Goal: Communication & Community: Answer question/provide support

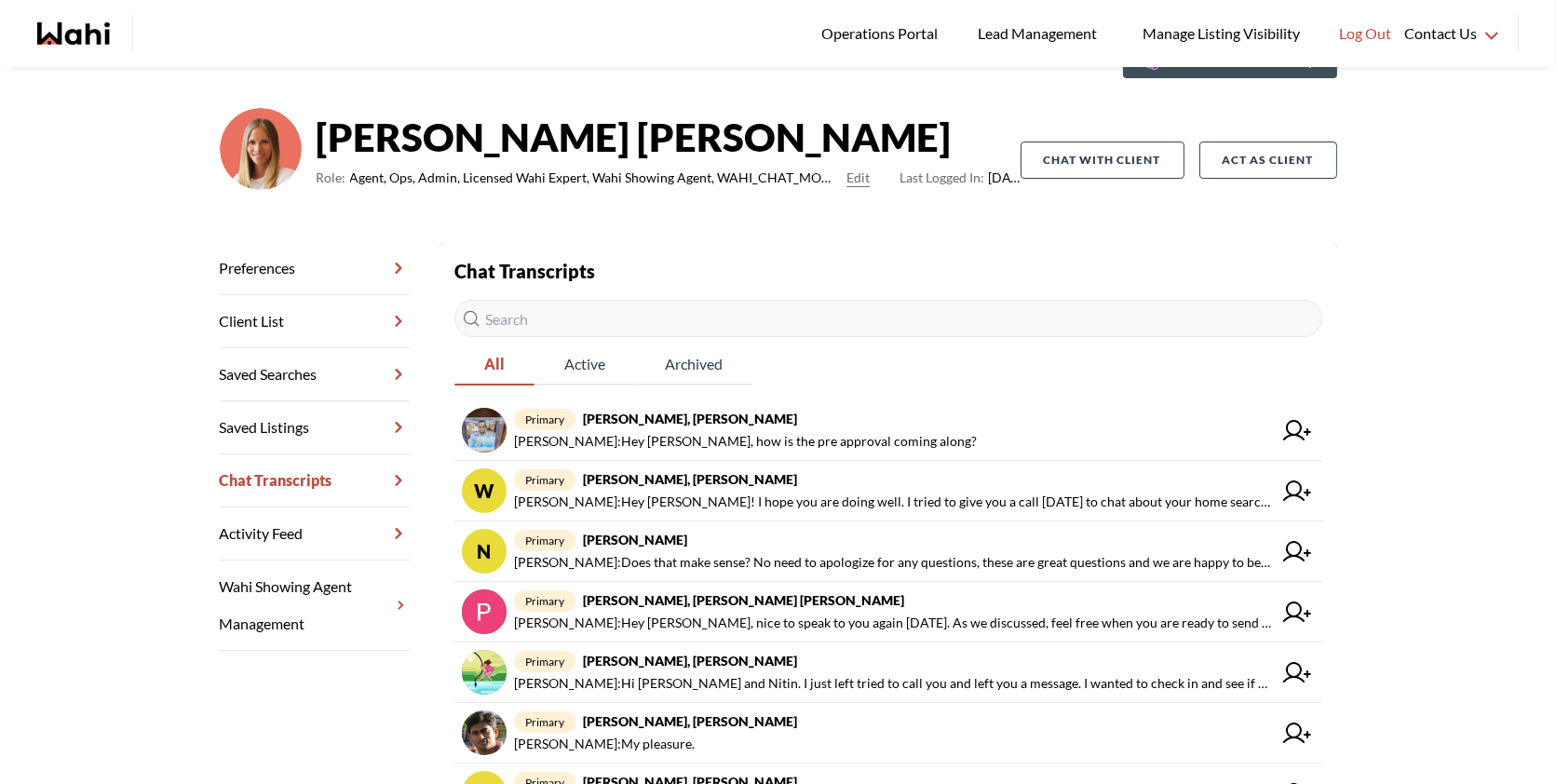
scroll to position [96, 0]
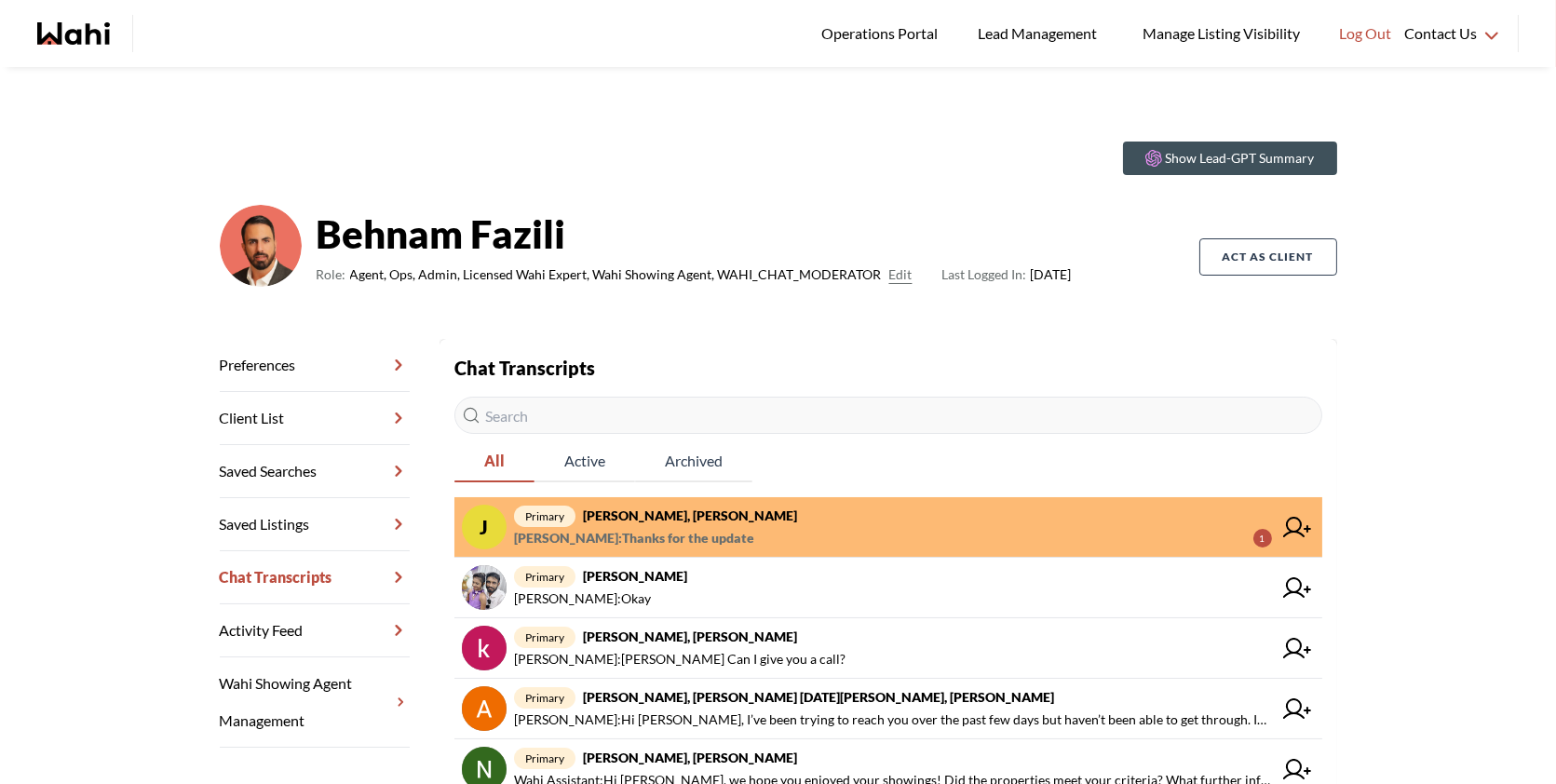
click at [982, 497] on link "J primary Josh Hortaleza, Faraz, Behnam Faraz Azam : Thanks for the update 1" at bounding box center [887, 528] width 867 height 61
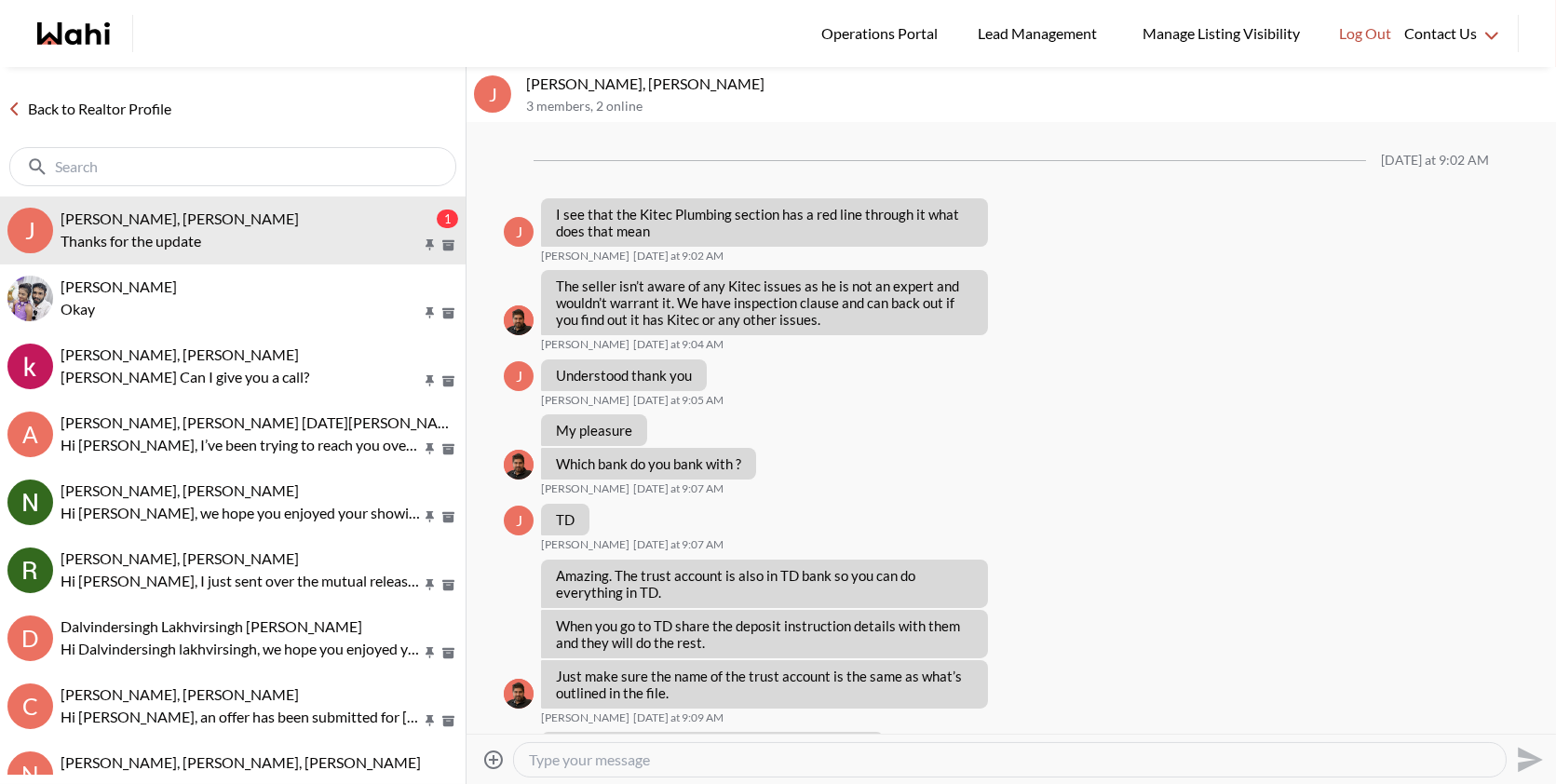
scroll to position [1010, 0]
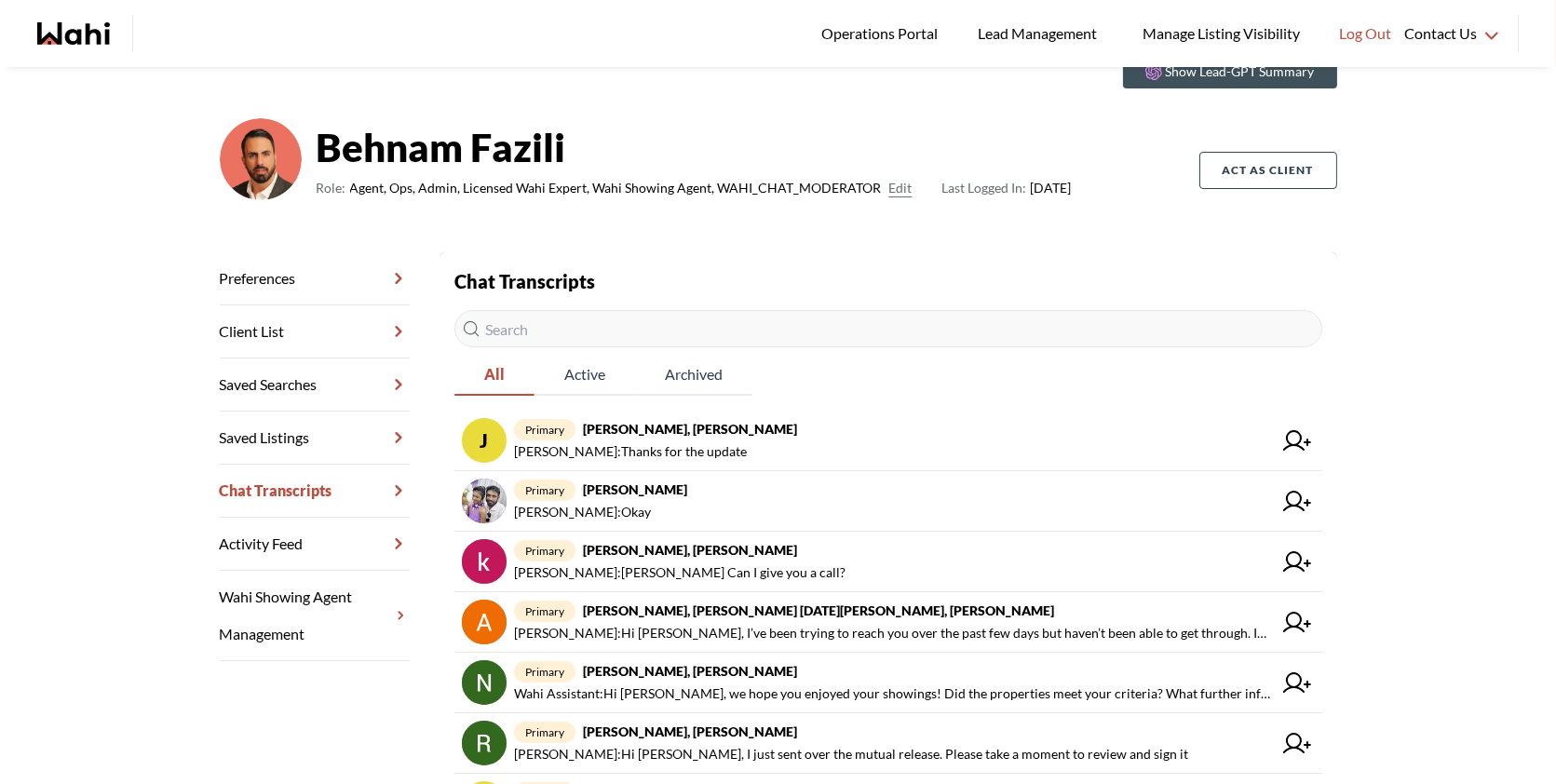
scroll to position [112, 0]
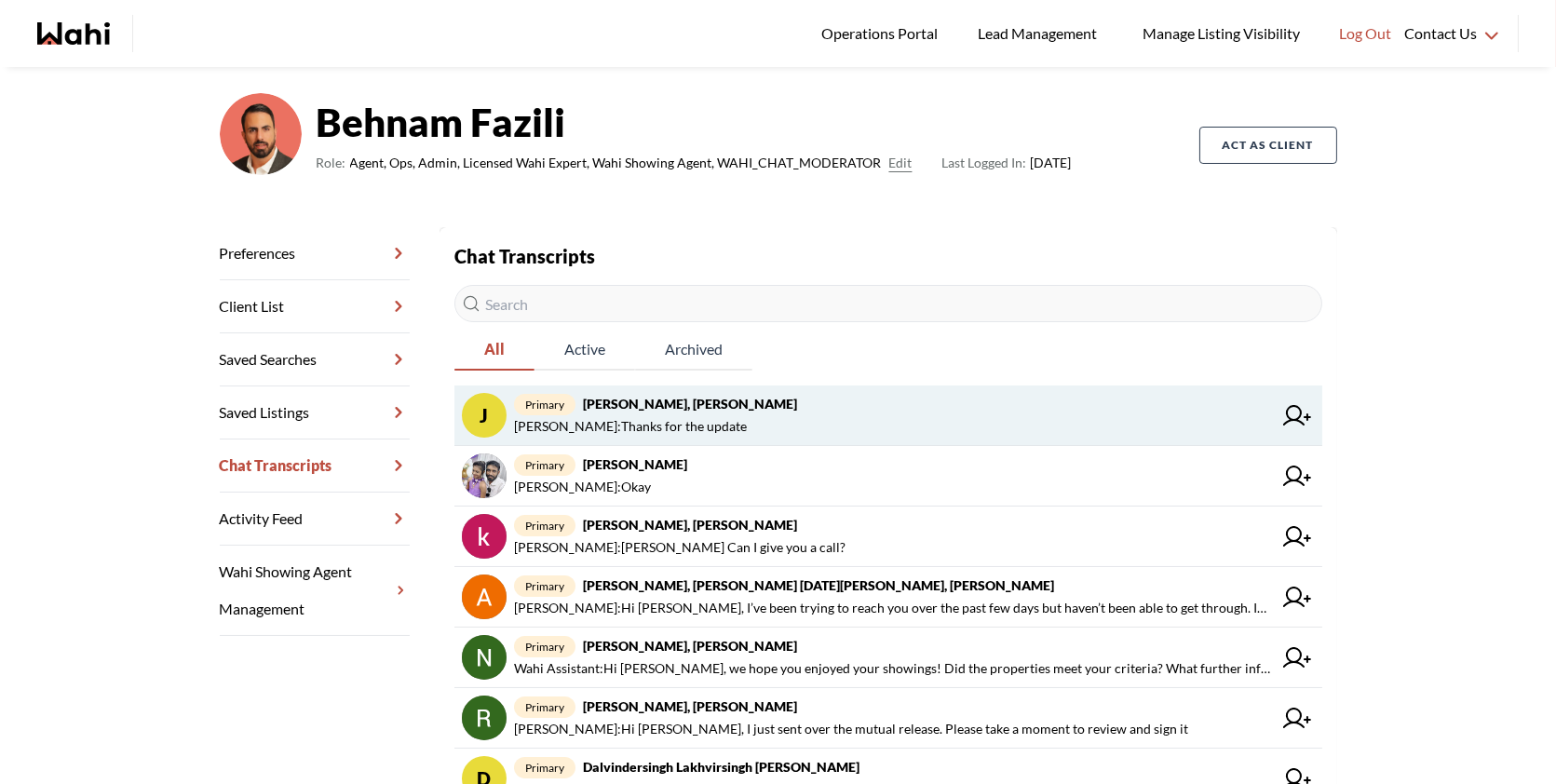
click at [728, 401] on strong "Josh Hortaleza, Faraz, Behnam" at bounding box center [690, 403] width 214 height 16
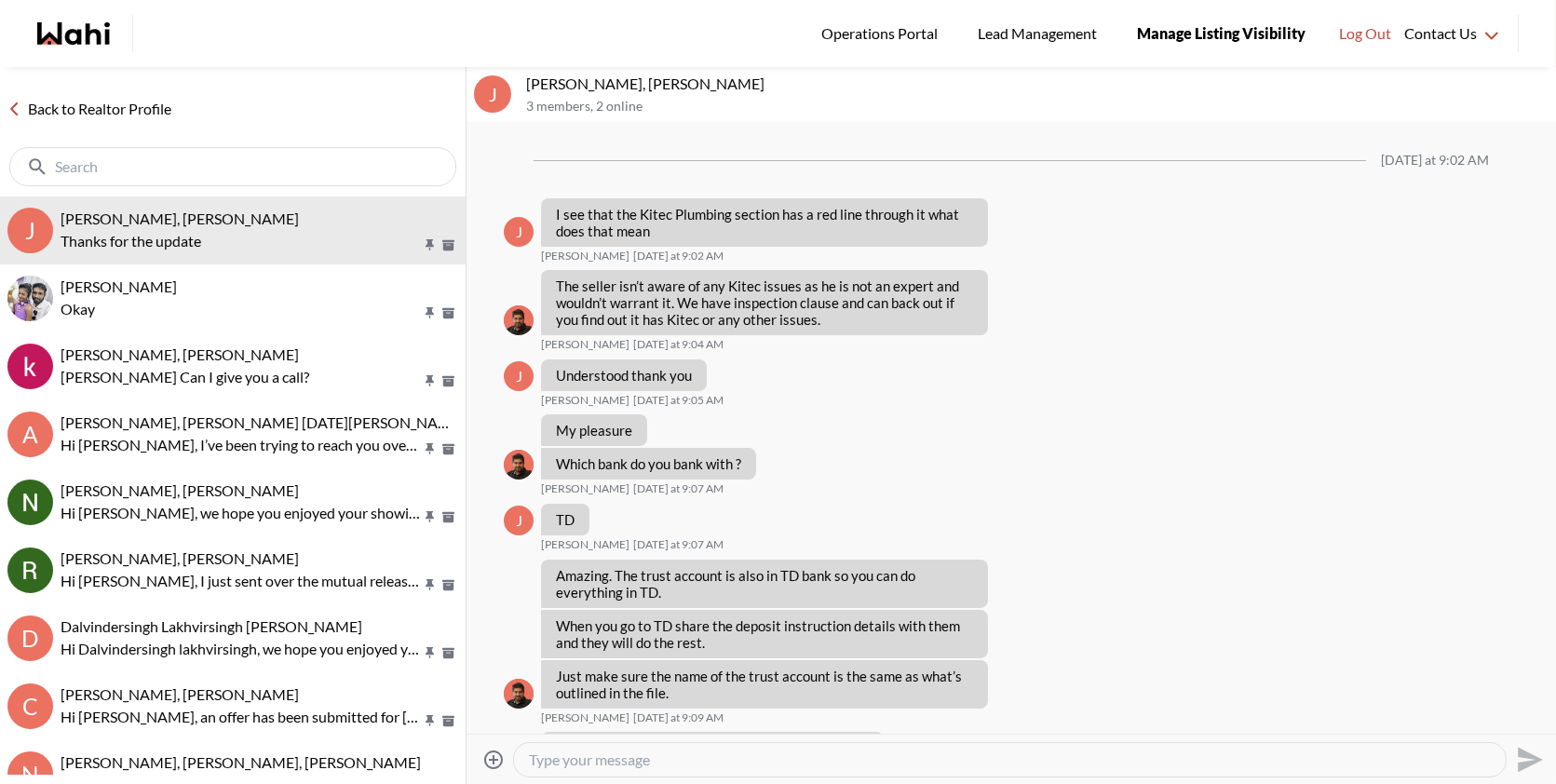
scroll to position [890, 0]
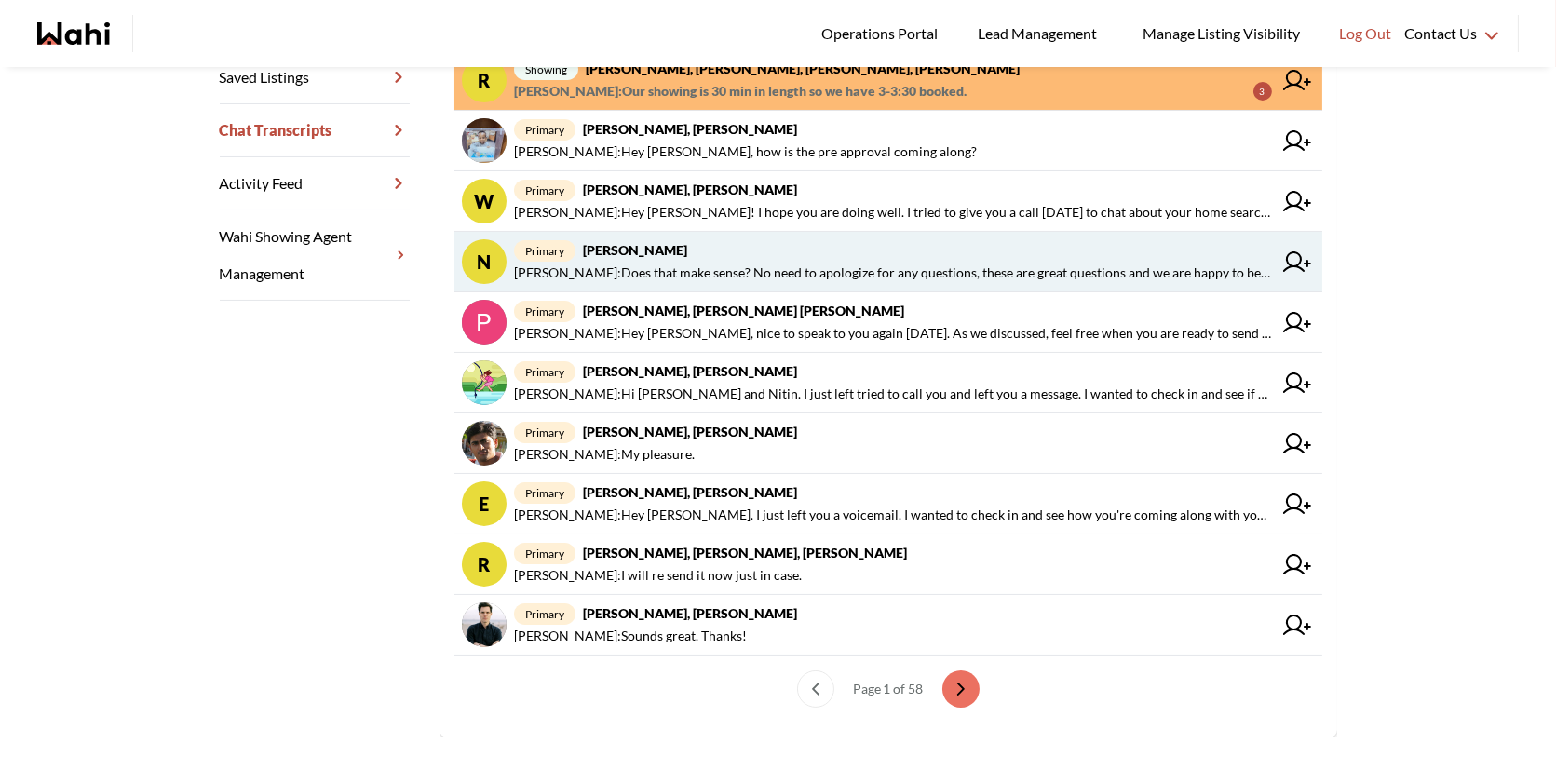
scroll to position [455, 0]
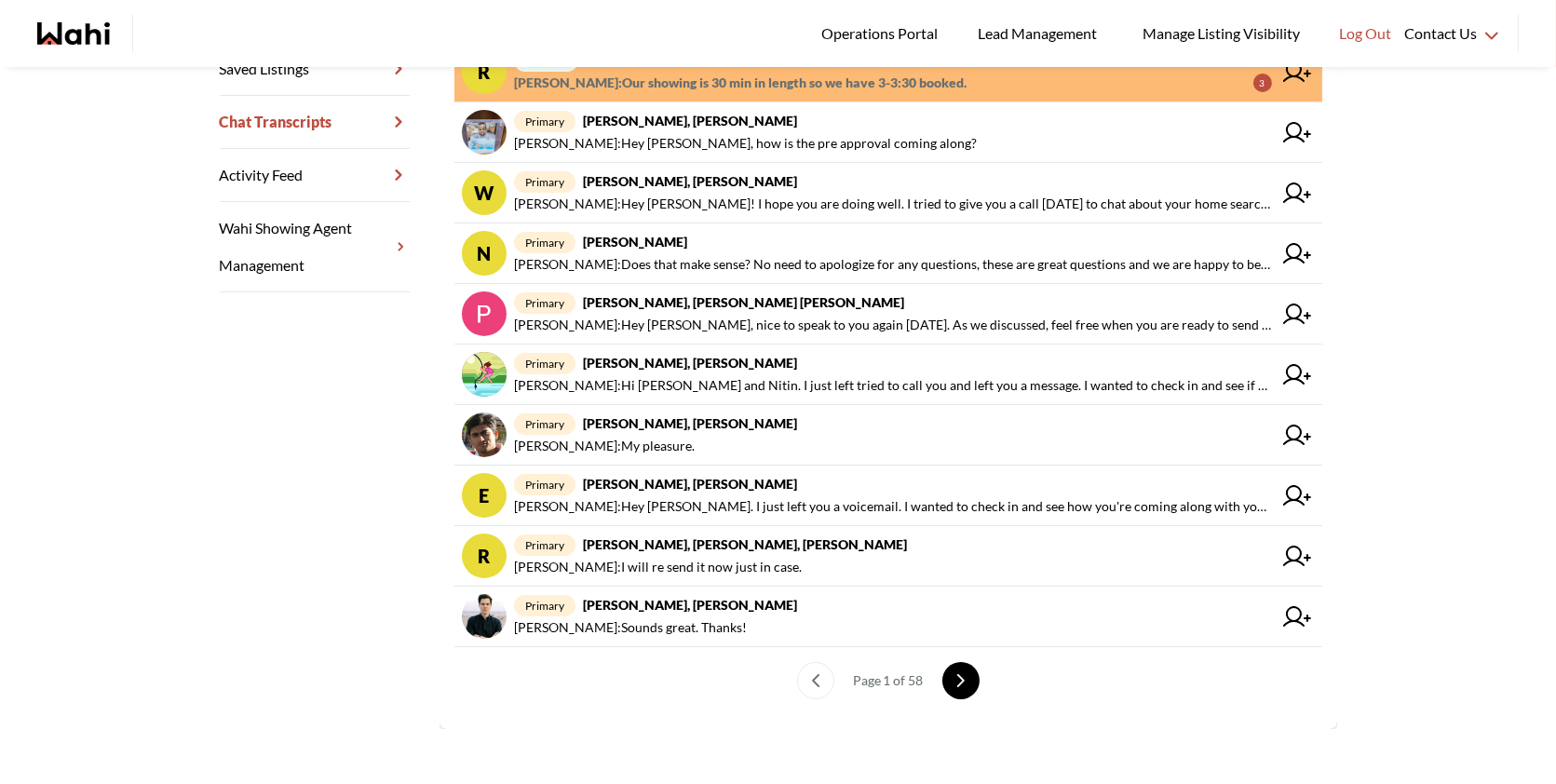
click at [954, 675] on icon "next page" at bounding box center [961, 681] width 13 height 13
